Goal: Task Accomplishment & Management: Complete application form

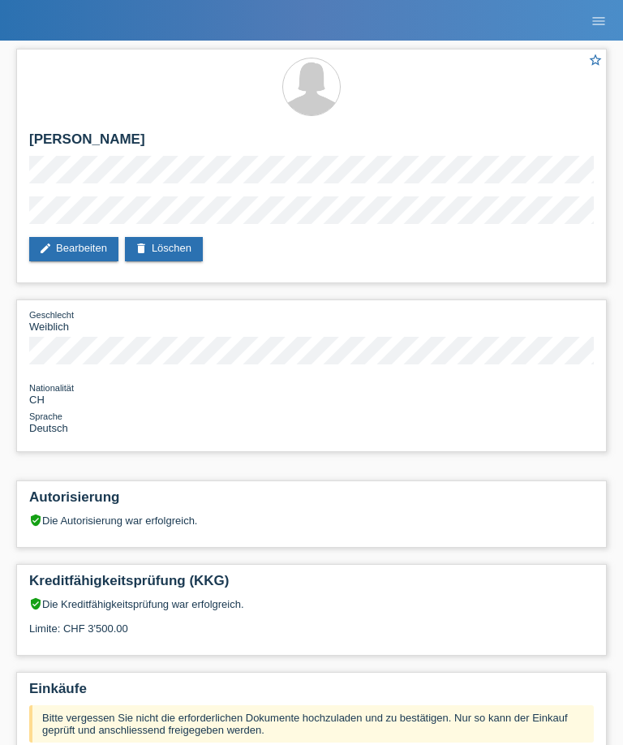
click at [608, 19] on link "menu" at bounding box center [598, 20] width 32 height 10
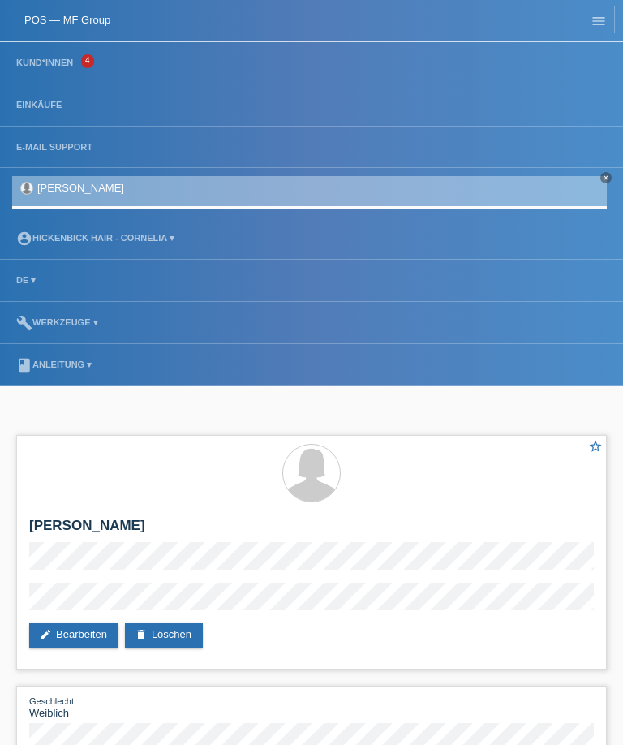
click at [86, 24] on link "POS — MF Group" at bounding box center [67, 20] width 86 height 12
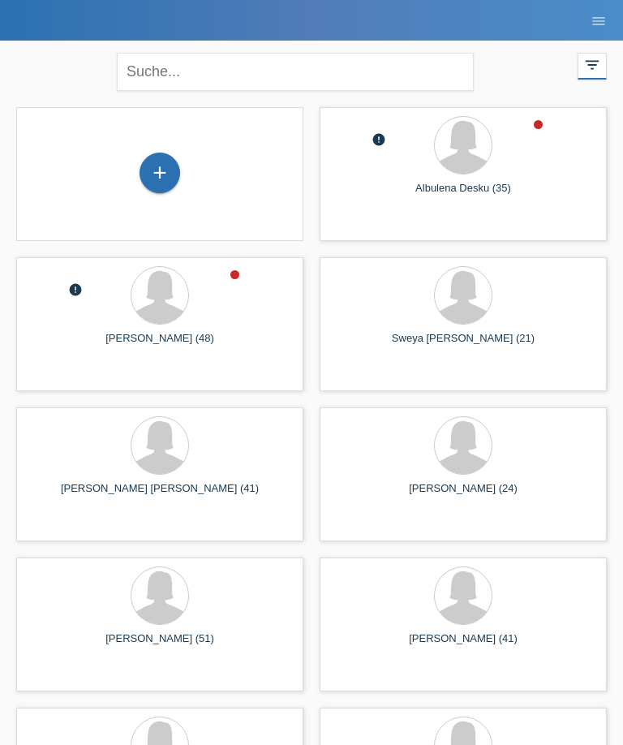
click at [177, 186] on div "+" at bounding box center [159, 173] width 39 height 28
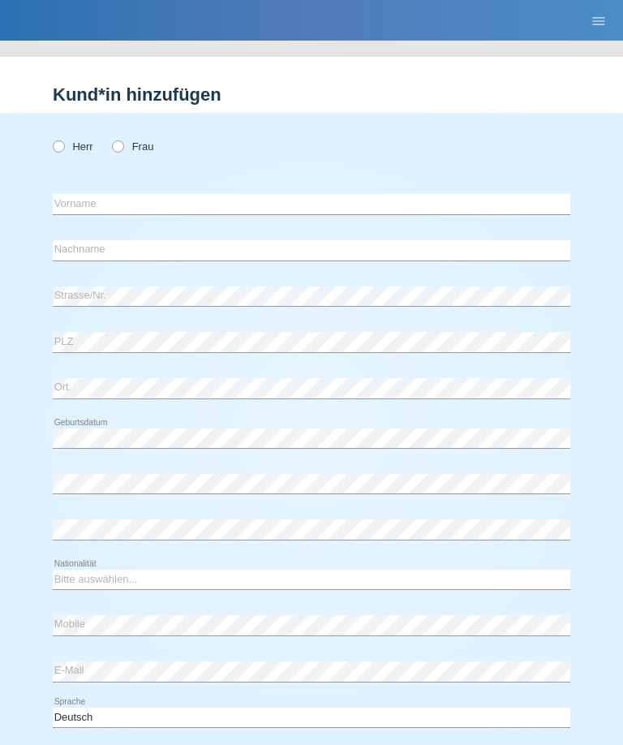
click at [123, 141] on label "Frau" at bounding box center [132, 146] width 41 height 12
click at [122, 141] on input "Frau" at bounding box center [117, 145] width 11 height 11
radio input "true"
click at [441, 214] on input "text" at bounding box center [312, 204] width 518 height 20
type input "Mercedesz"
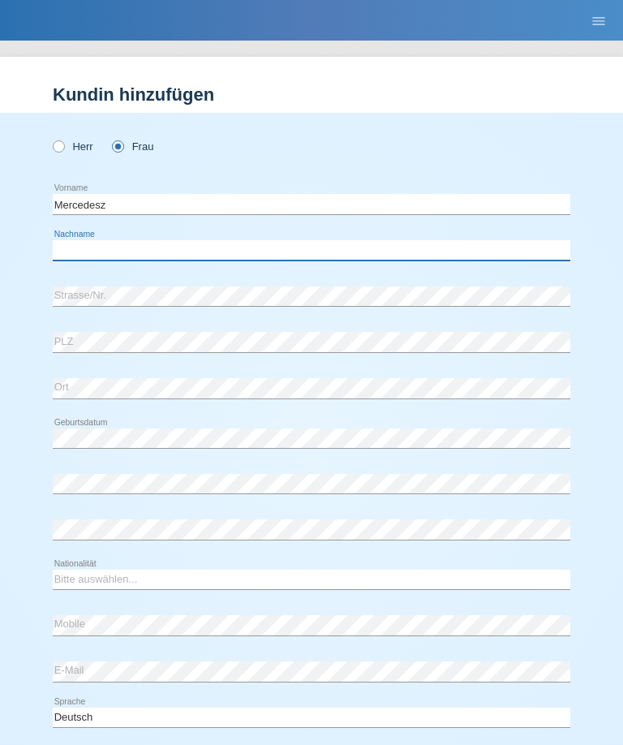
click at [359, 259] on input "text" at bounding box center [312, 250] width 518 height 20
type input "Pilàr"
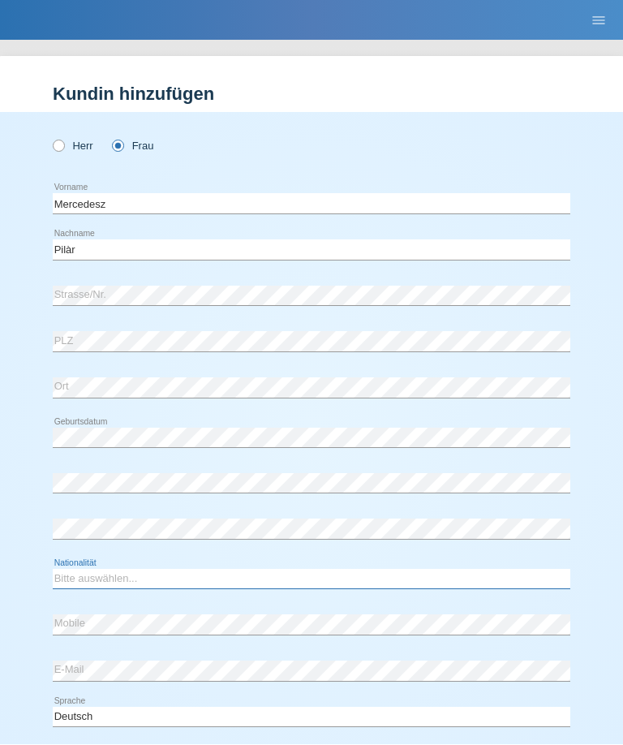
click at [257, 585] on select "Bitte auswählen... Schweiz Deutschland Liechtenstein Österreich ------------ Af…" at bounding box center [312, 578] width 518 height 19
select select "HU"
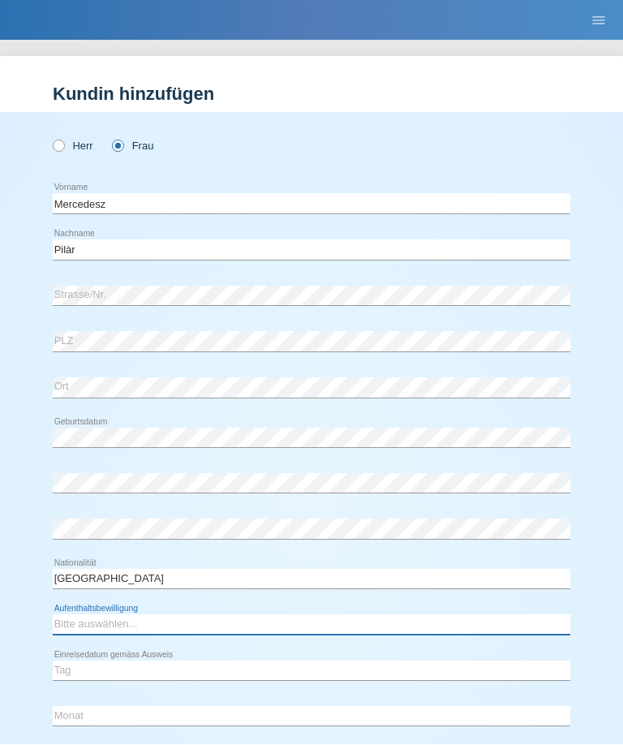
click at [415, 631] on select "Bitte auswählen... C B B - Flüchtlingsstatus Andere" at bounding box center [312, 624] width 518 height 19
select select "B"
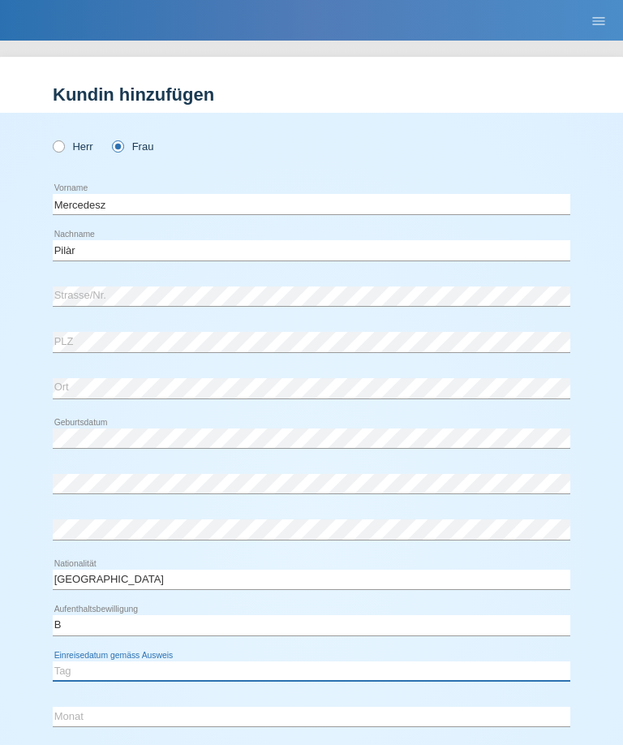
click at [253, 679] on select "Tag 01 02 03 04 05 06 07 08 09 10 11" at bounding box center [312, 670] width 518 height 19
select select "22"
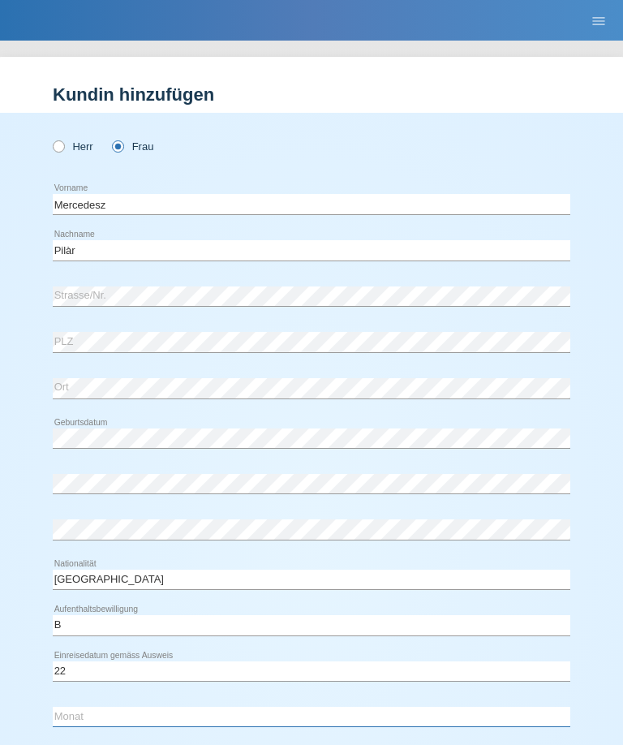
click at [242, 715] on select "Monat 01 02 03 04 05 06 07 08 09 10 11" at bounding box center [312, 716] width 518 height 19
select select "05"
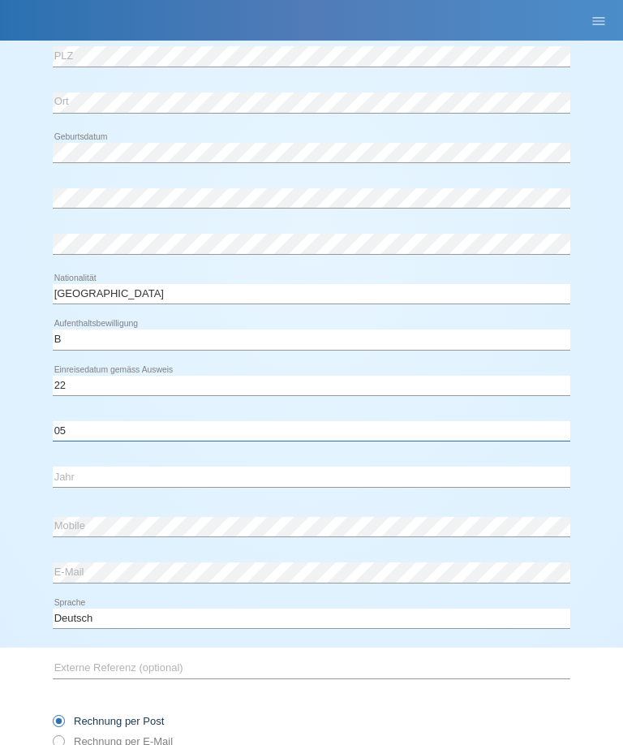
scroll to position [301, 0]
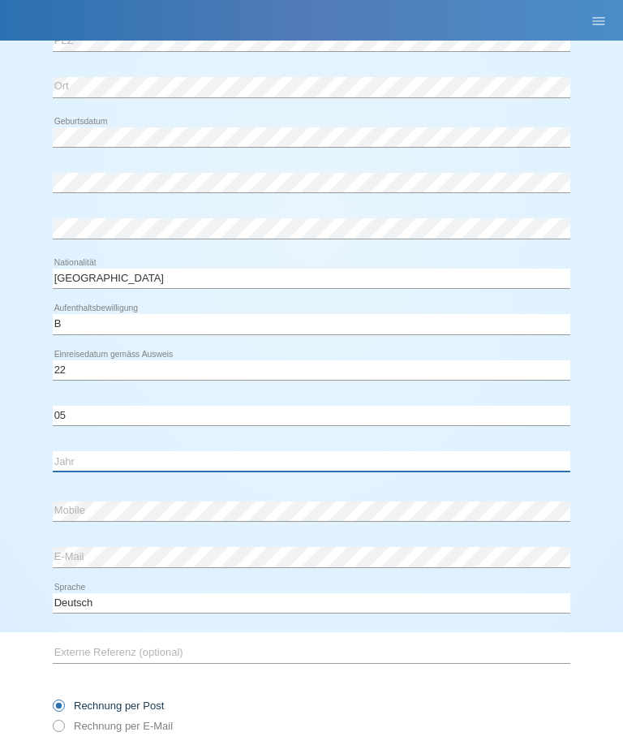
click at [351, 453] on select "Jahr 2025 2024 2023 2022 2021 2020 2019 2018 2017 2016 2015 2014 2013 2012 2011…" at bounding box center [312, 460] width 518 height 19
select select "2016"
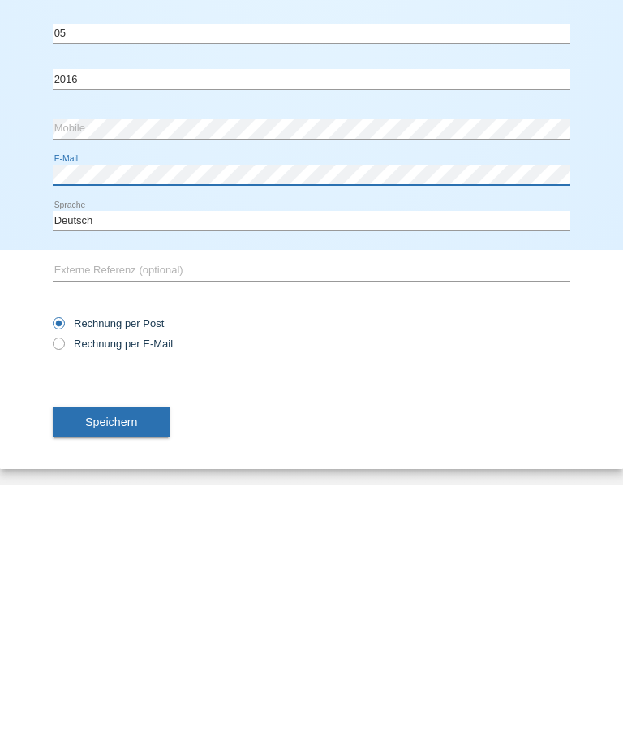
scroll to position [426, 0]
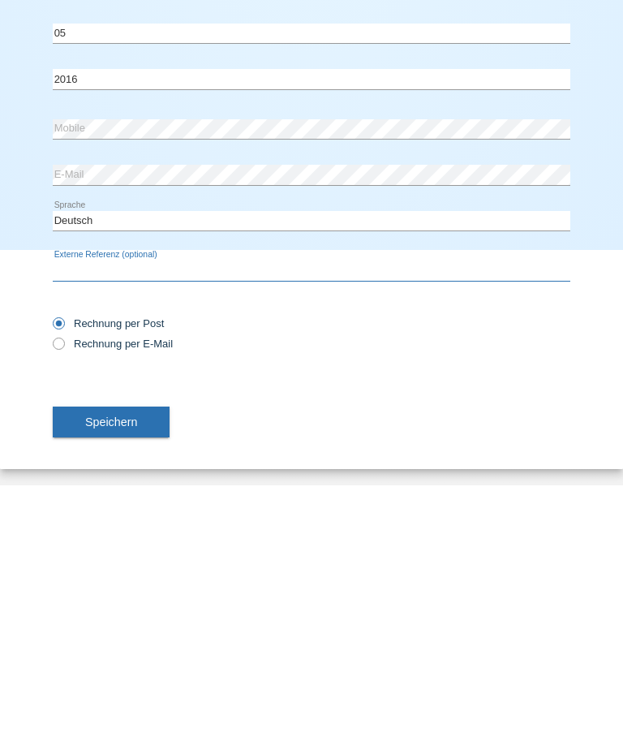
click at [245, 520] on input "text" at bounding box center [312, 530] width 518 height 20
click at [161, 597] on label "Rechnung per E-Mail" at bounding box center [113, 603] width 120 height 12
click at [63, 597] on input "Rechnung per E-Mail" at bounding box center [58, 607] width 11 height 20
radio input "true"
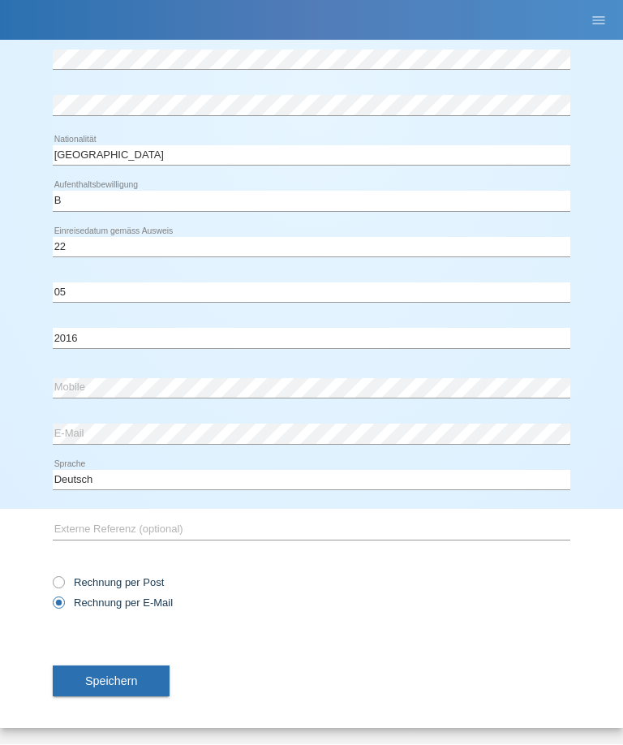
click at [132, 685] on span "Speichern" at bounding box center [111, 681] width 52 height 13
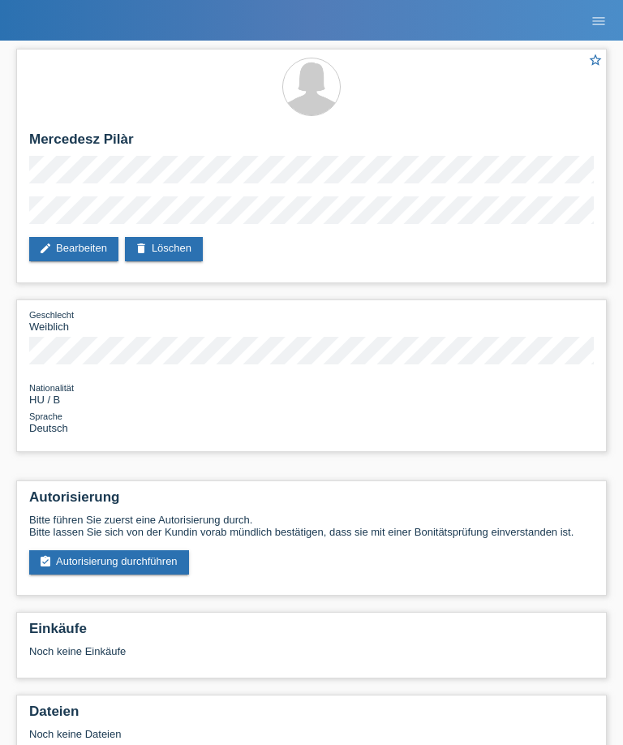
scroll to position [96, 0]
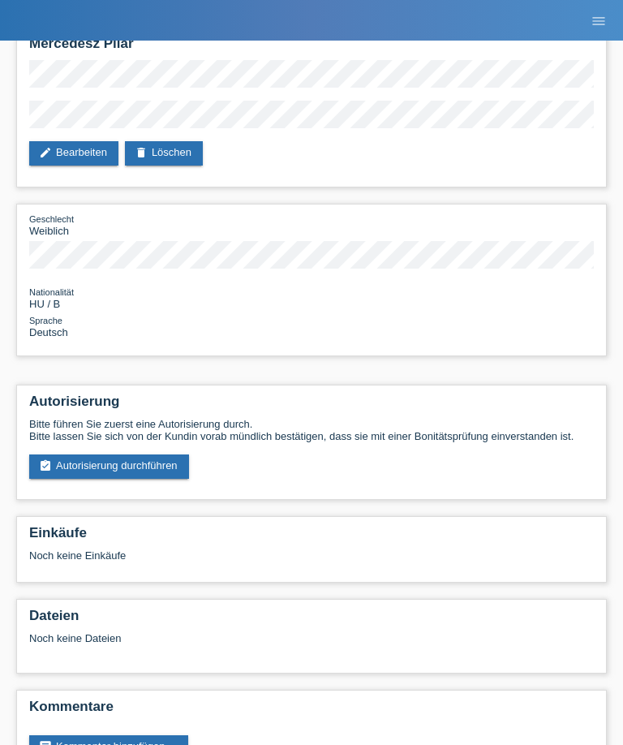
click at [60, 474] on link "assignment_turned_in Autorisierung durchführen" at bounding box center [109, 466] width 160 height 24
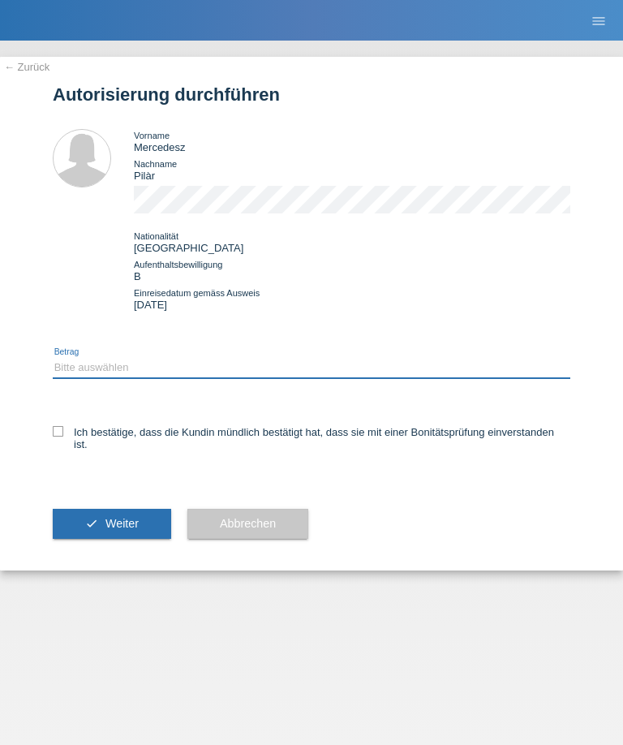
click at [75, 377] on select "Bitte auswählen CHF 1.00 - CHF 499.00 CHF 500.00 - CHF 1'999.00 CHF 2'000.00 - …" at bounding box center [312, 367] width 518 height 19
select select "2"
click at [54, 436] on icon at bounding box center [58, 431] width 11 height 11
click at [54, 436] on input "Ich bestätige, dass die Kundin mündlich bestätigt hat, dass sie mit einer Bonit…" at bounding box center [58, 431] width 11 height 11
checkbox input "true"
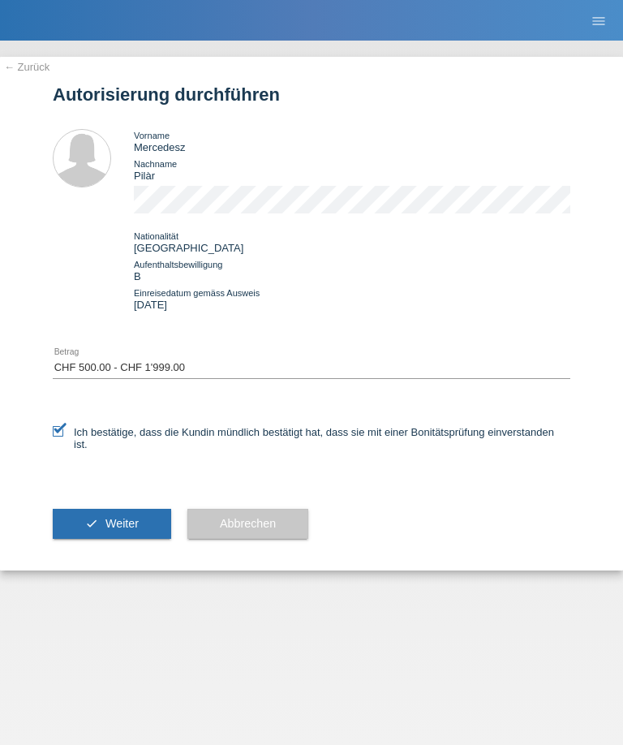
click at [81, 539] on button "check Weiter" at bounding box center [112, 524] width 118 height 31
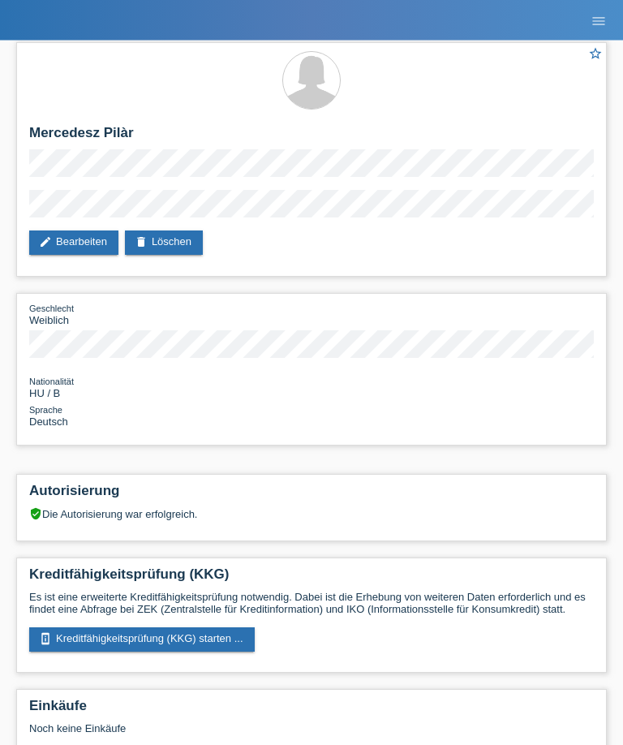
scroll to position [9, 0]
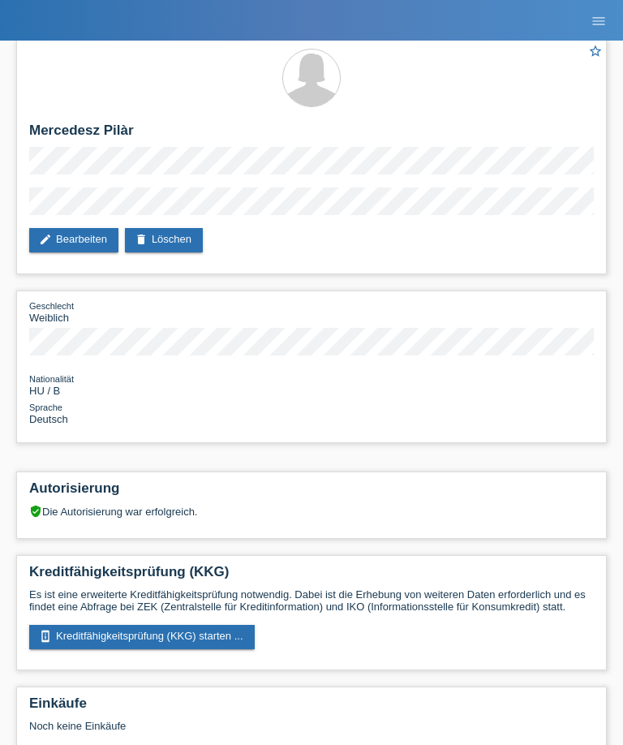
click at [224, 649] on link "perm_device_information Kreditfähigkeitsprüfung (KKG) starten ..." at bounding box center [142, 637] width 226 height 24
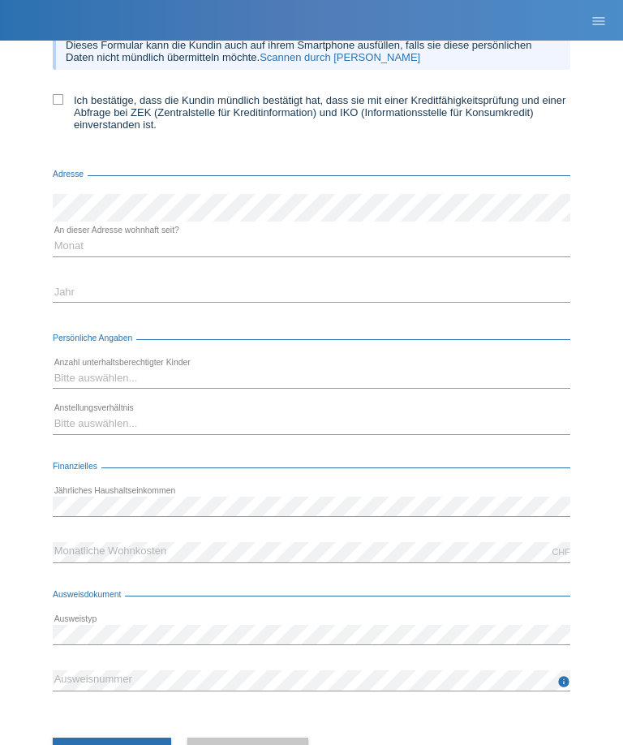
scroll to position [315, 0]
click at [393, 255] on div "Monat 01 02 03 04 05 06 07 08 09 10 11 12 error" at bounding box center [312, 246] width 518 height 41
click at [367, 256] on div "Monat 01 02 03 04 05 06 07 08 09 10 11 12 error" at bounding box center [312, 246] width 518 height 41
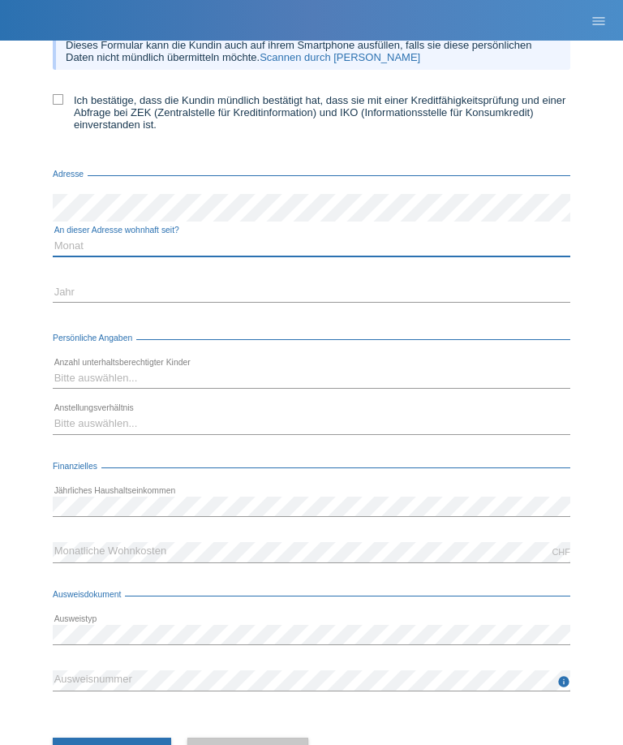
click at [342, 256] on select "Monat 01 02 03 04 05 06 07 08 09 10" at bounding box center [312, 245] width 518 height 19
select select "10"
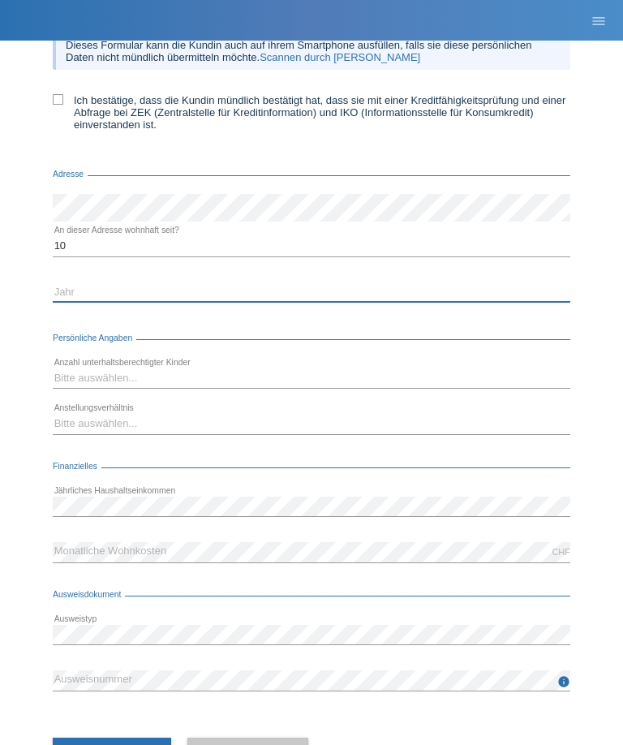
click at [293, 302] on select "Jahr 2025 2024 2023 2022 2021 2020 2019 2018 2017 2016 2015 2014 2013 2012 2011…" at bounding box center [312, 291] width 518 height 19
select select "2020"
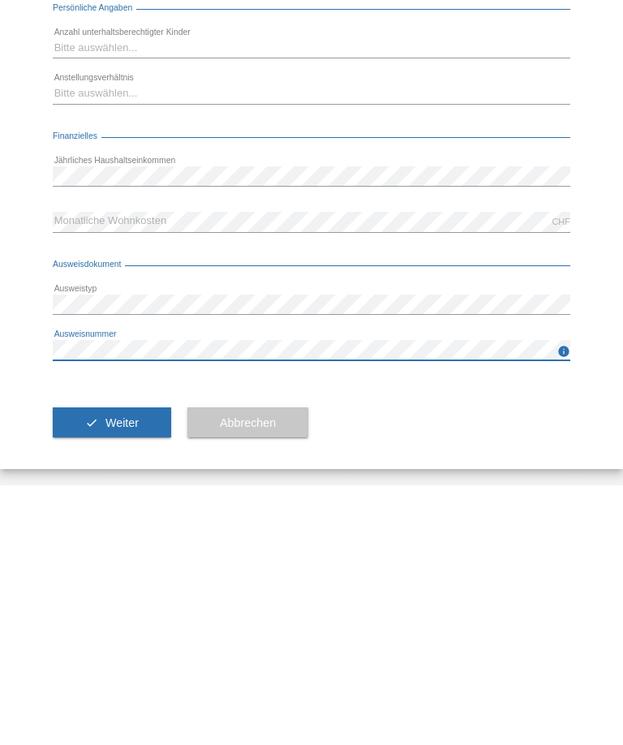
scroll to position [0, 0]
click at [118, 676] on span "Weiter" at bounding box center [121, 682] width 33 height 13
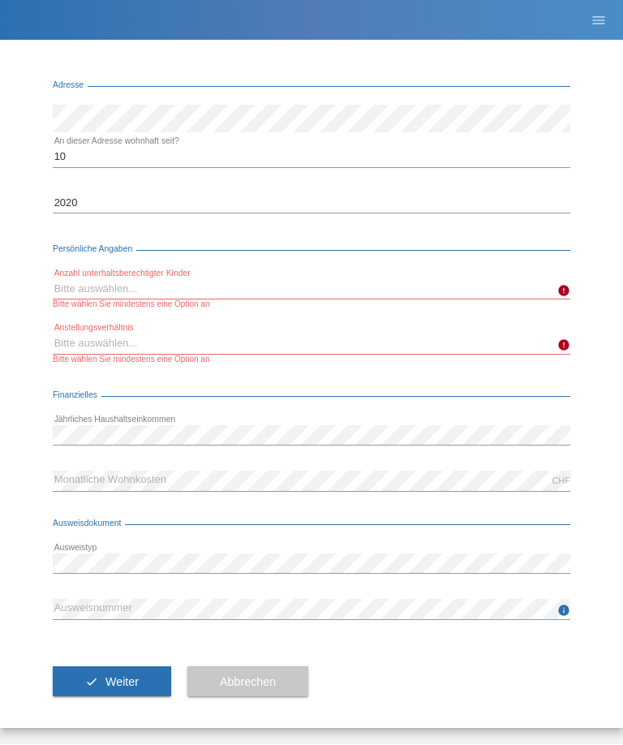
click at [538, 299] on select "Bitte auswählen... 0 1 2 3 4 5 6 7 8 9" at bounding box center [312, 289] width 518 height 19
select select "0"
click at [80, 354] on select "Bitte auswählen... Unbefristet Befristet Lehrling/Student Pensioniert Nicht arb…" at bounding box center [312, 343] width 518 height 19
click at [560, 334] on select "Bitte auswählen... Unbefristet Befristet Lehrling/Student Pensioniert Nicht arb…" at bounding box center [312, 343] width 518 height 19
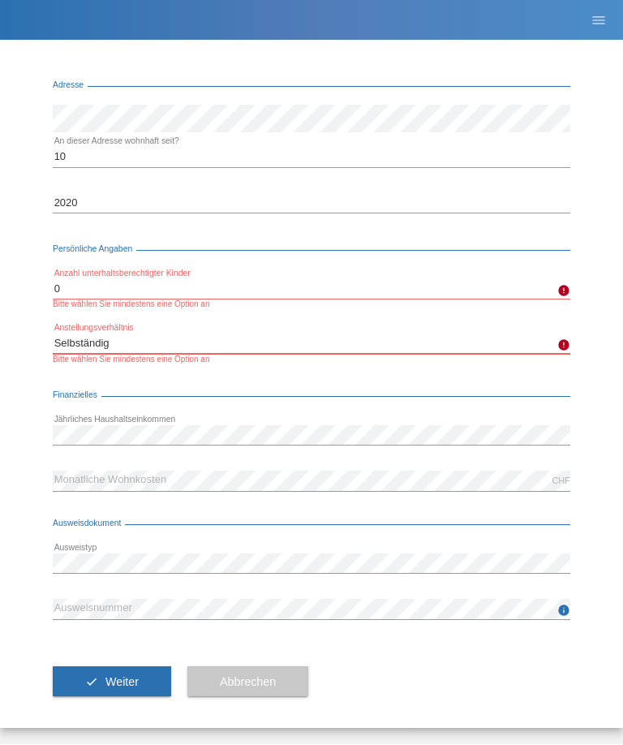
click at [88, 334] on select "Bitte auswählen... Unbefristet Befristet Lehrling/Student Pensioniert Nicht arb…" at bounding box center [312, 343] width 518 height 19
select select "TEMPORARY"
click at [92, 680] on icon "check" at bounding box center [91, 682] width 13 height 13
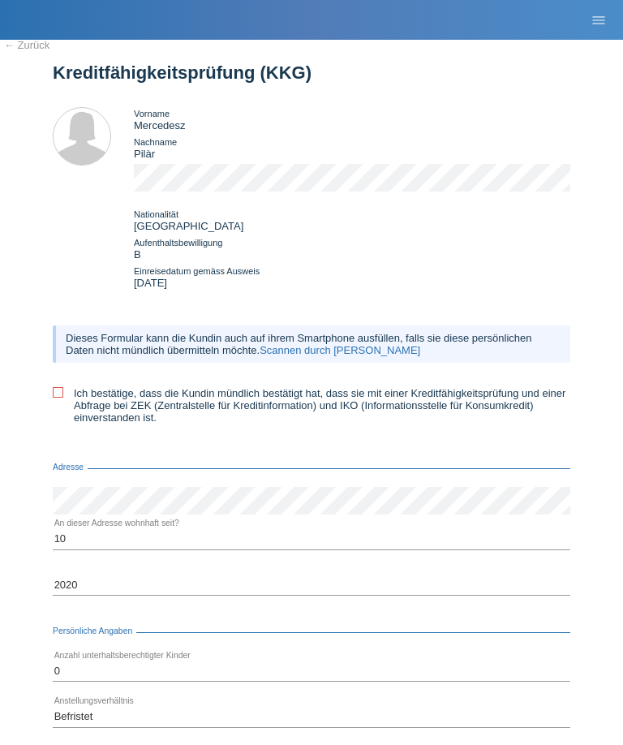
click at [66, 413] on label "Ich bestätige, dass die Kundin mündlich bestätigt hat, dass sie mit einer Kredi…" at bounding box center [312, 406] width 518 height 37
click at [63, 398] on input "Ich bestätige, dass die Kundin mündlich bestätigt hat, dass sie mit einer Kredi…" at bounding box center [58, 393] width 11 height 11
checkbox input "true"
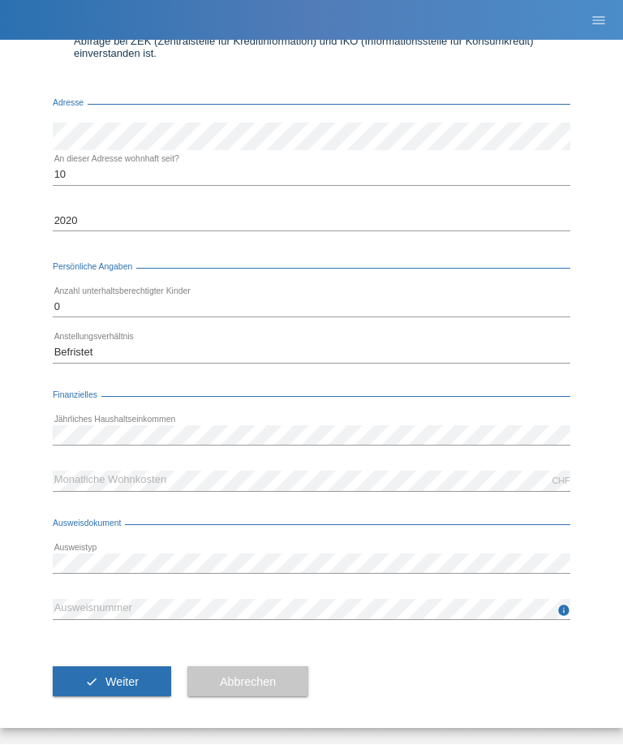
click at [122, 686] on span "Weiter" at bounding box center [121, 682] width 33 height 13
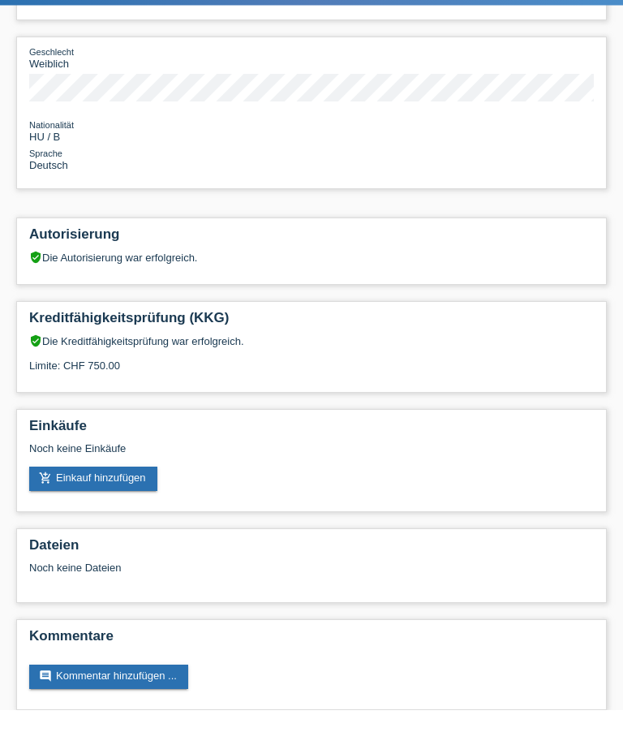
scroll to position [227, 0]
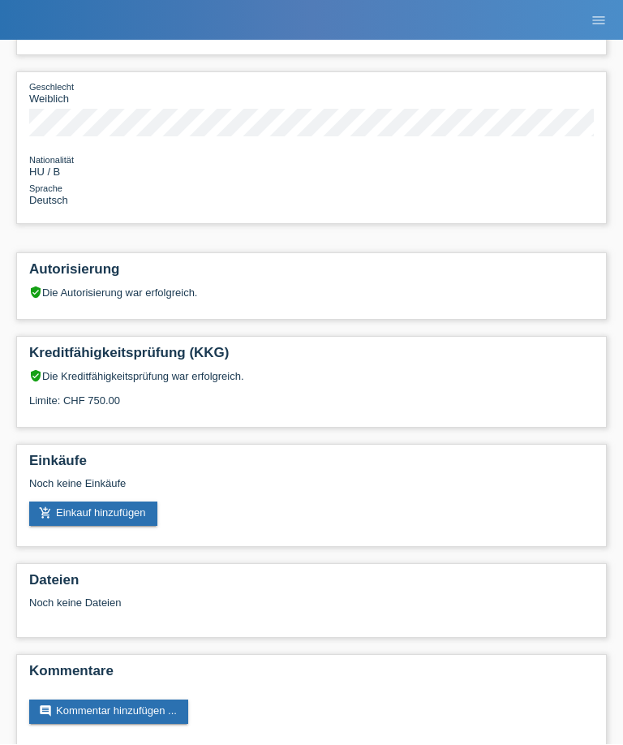
click at [91, 526] on link "add_shopping_cart Einkauf hinzufügen" at bounding box center [93, 514] width 128 height 24
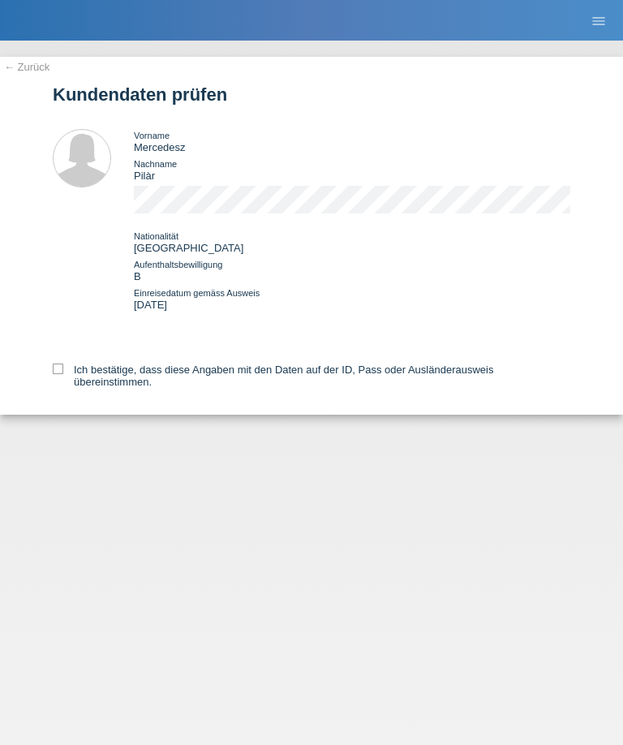
click at [80, 382] on label "Ich bestätige, dass diese Angaben mit den Daten auf der ID, Pass oder Ausländer…" at bounding box center [312, 375] width 518 height 24
click at [63, 374] on input "Ich bestätige, dass diese Angaben mit den Daten auf der ID, Pass oder Ausländer…" at bounding box center [58, 368] width 11 height 11
checkbox input "true"
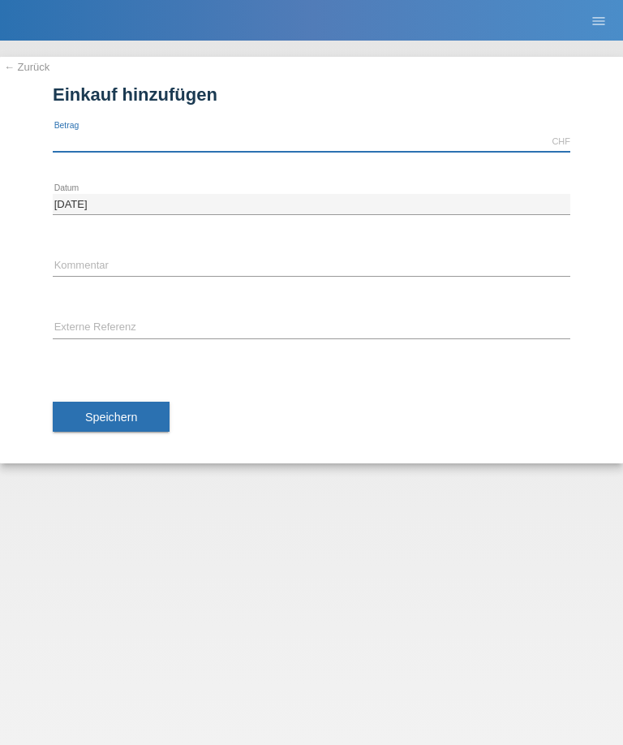
click at [225, 131] on input "text" at bounding box center [312, 141] width 518 height 20
click at [147, 429] on button "Speichern" at bounding box center [111, 417] width 117 height 31
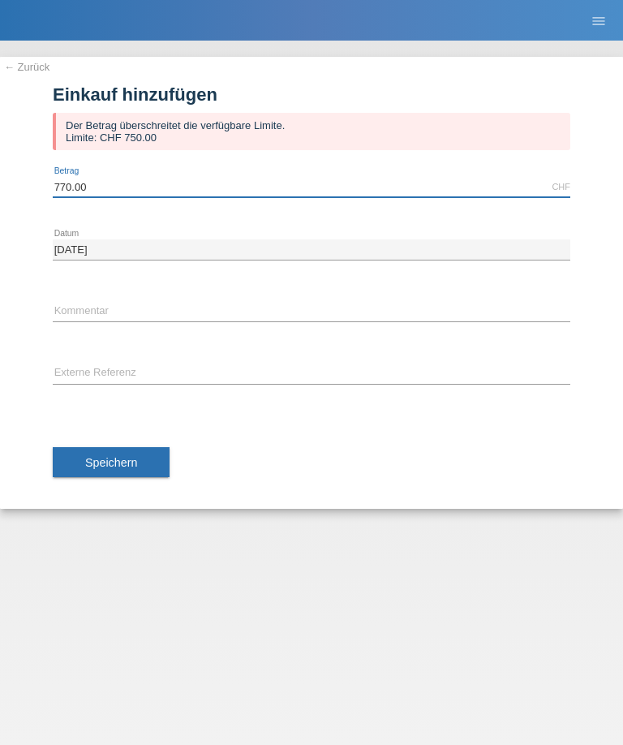
click at [328, 181] on input "770.00" at bounding box center [312, 187] width 518 height 20
click at [177, 188] on input "750" at bounding box center [312, 187] width 518 height 20
type input "750.00"
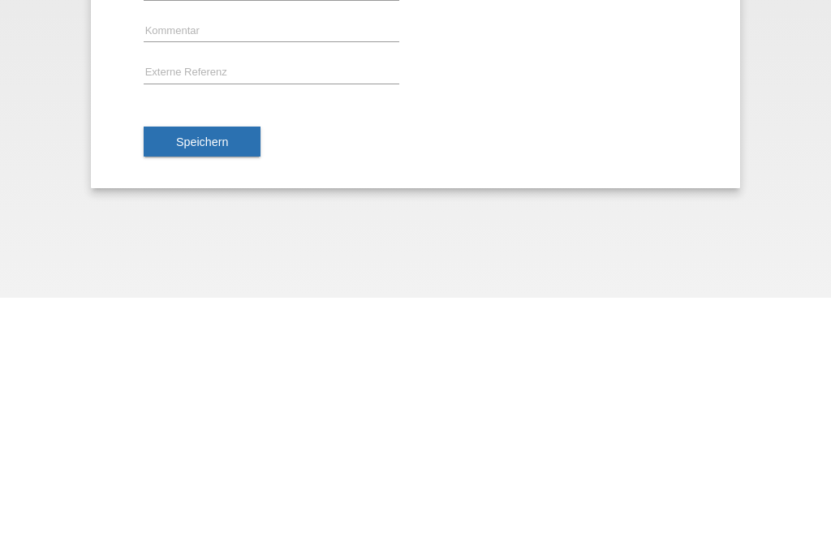
click at [216, 375] on span "Speichern" at bounding box center [202, 381] width 52 height 13
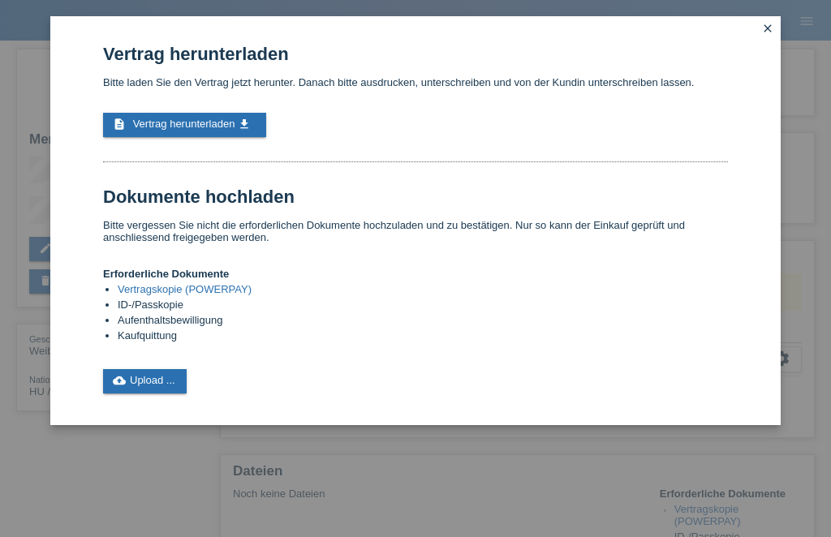
click at [205, 130] on span "Vertrag herunterladen" at bounding box center [184, 124] width 102 height 12
